Goal: Find specific page/section: Find specific page/section

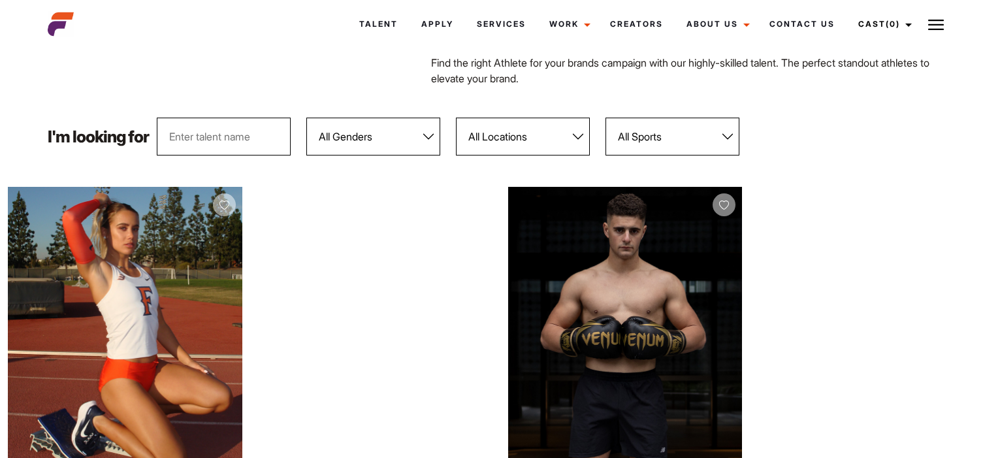
scroll to position [106, 0]
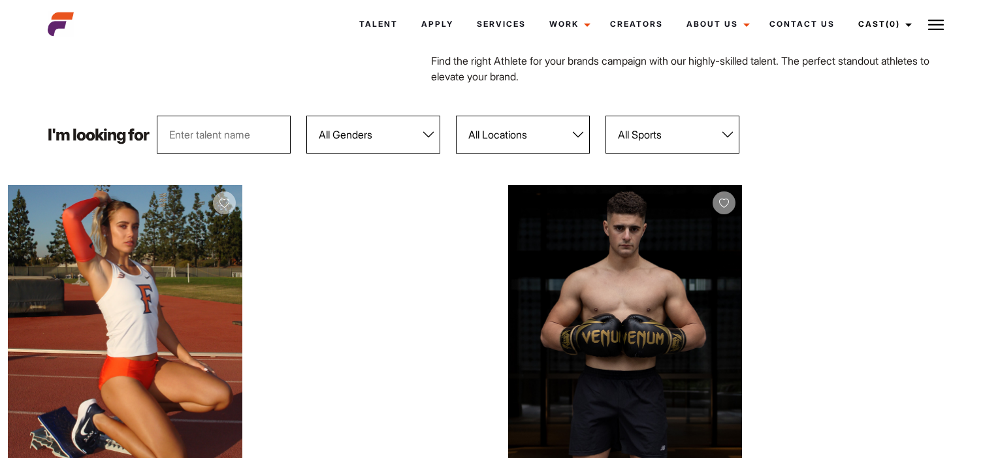
click at [361, 132] on select "All Genders [DEMOGRAPHIC_DATA] [DEMOGRAPHIC_DATA]" at bounding box center [373, 135] width 134 height 38
select select "104"
click at [306, 116] on select "All Genders [DEMOGRAPHIC_DATA] [DEMOGRAPHIC_DATA]" at bounding box center [373, 135] width 134 height 38
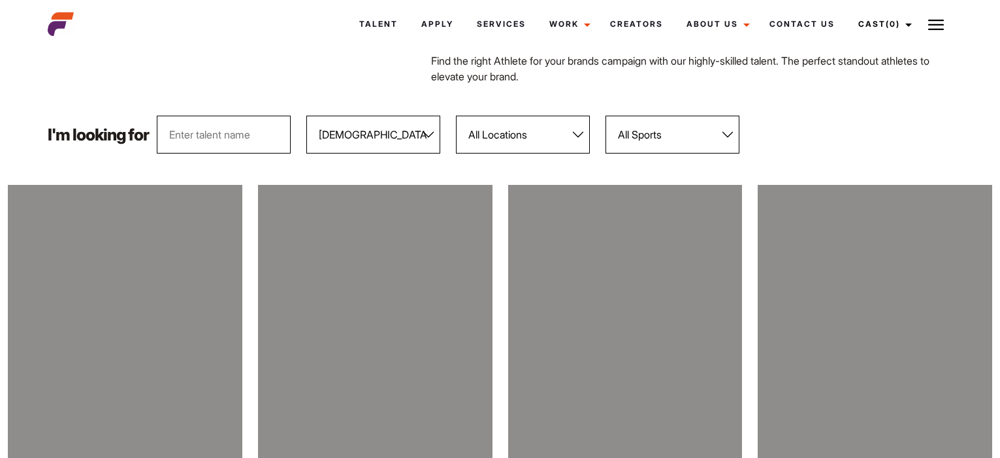
click at [510, 142] on select "All Locations [GEOGRAPHIC_DATA] [GEOGRAPHIC_DATA] [GEOGRAPHIC_DATA] [GEOGRAPHIC…" at bounding box center [523, 135] width 134 height 38
select select "122"
click at [456, 116] on select "All Locations [GEOGRAPHIC_DATA] [GEOGRAPHIC_DATA] [GEOGRAPHIC_DATA] [GEOGRAPHIC…" at bounding box center [523, 135] width 134 height 38
click at [641, 135] on select "All Sports 100 Meter Butterfly Acrobatics Aerial awareness Aerobics AFL Aflw Am…" at bounding box center [673, 135] width 134 height 38
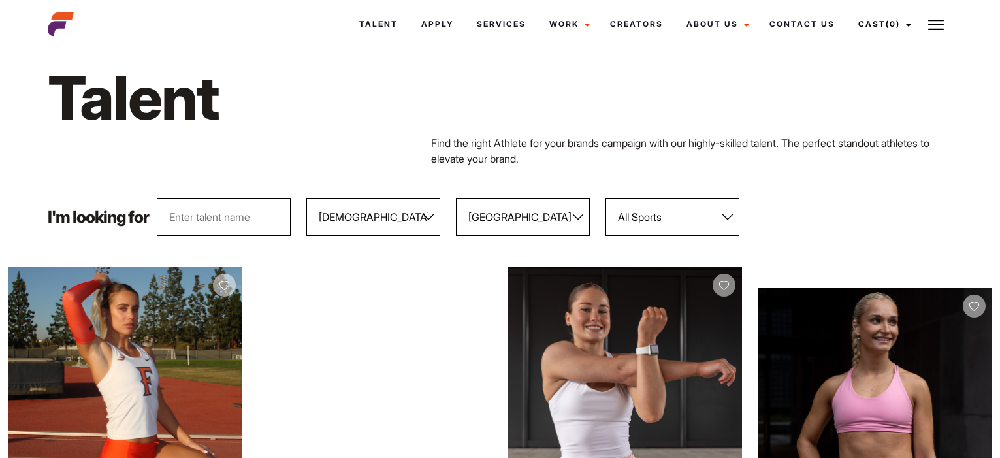
scroll to position [0, 0]
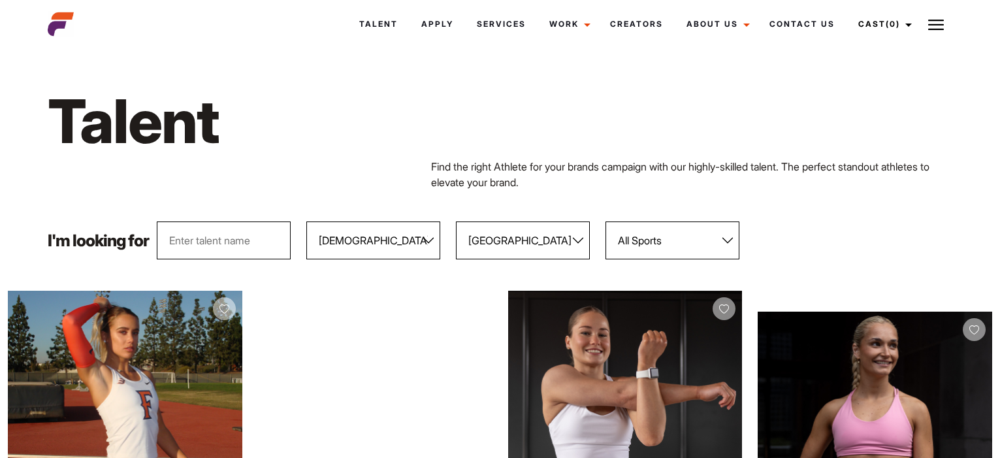
click at [942, 22] on button at bounding box center [936, 24] width 33 height 33
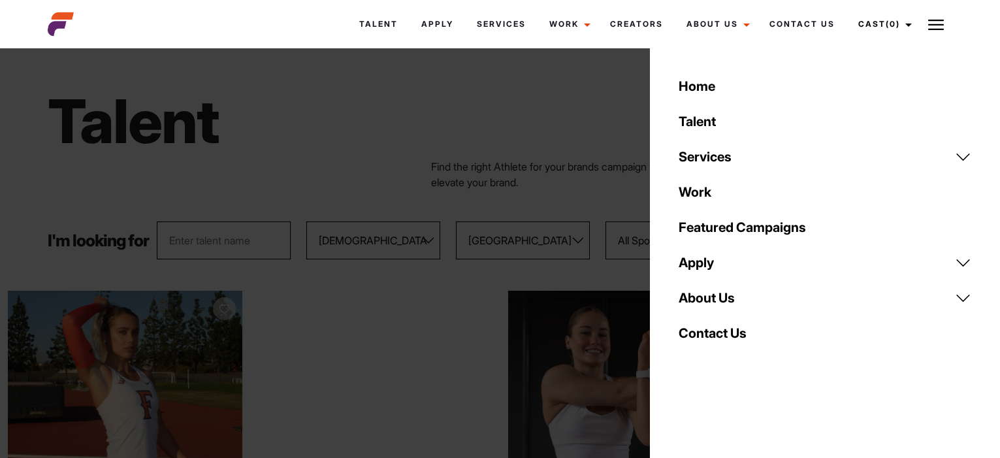
click at [704, 149] on link "Services" at bounding box center [825, 156] width 308 height 35
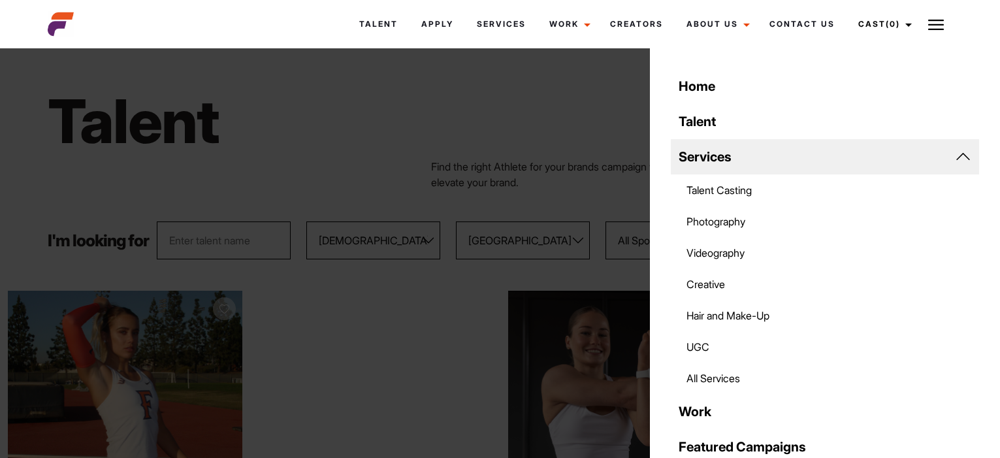
click at [586, 200] on div "Talent Find the right Athlete for your brands campaign with our highly-skilled …" at bounding box center [500, 136] width 921 height 169
click at [511, 186] on p "Find the right Athlete for your brands campaign with our highly-skilled talent.…" at bounding box center [691, 174] width 521 height 31
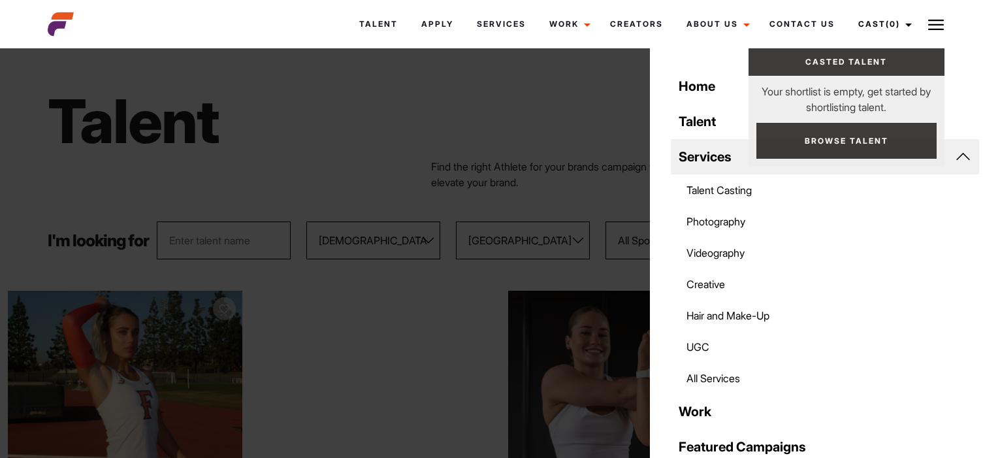
click at [930, 28] on img at bounding box center [936, 25] width 16 height 16
